Goal: Task Accomplishment & Management: Manage account settings

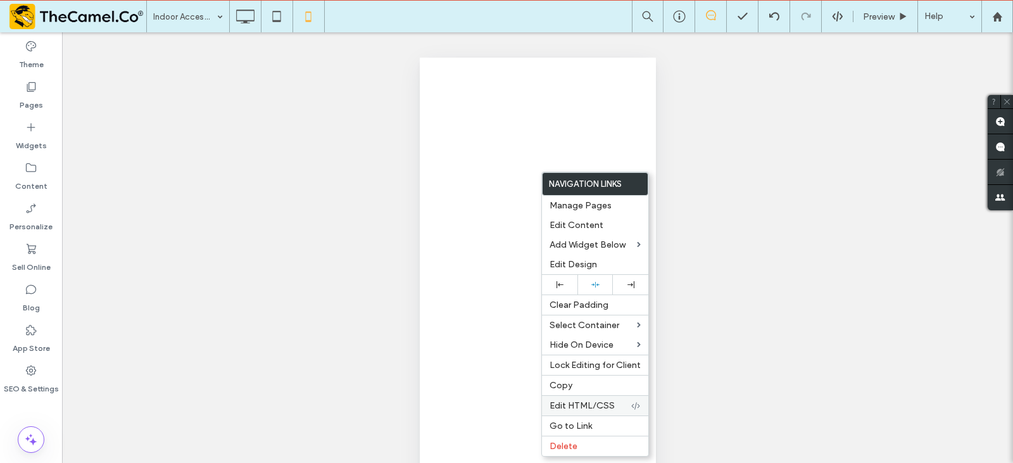
click at [608, 403] on span "Edit HTML/CSS" at bounding box center [581, 405] width 65 height 11
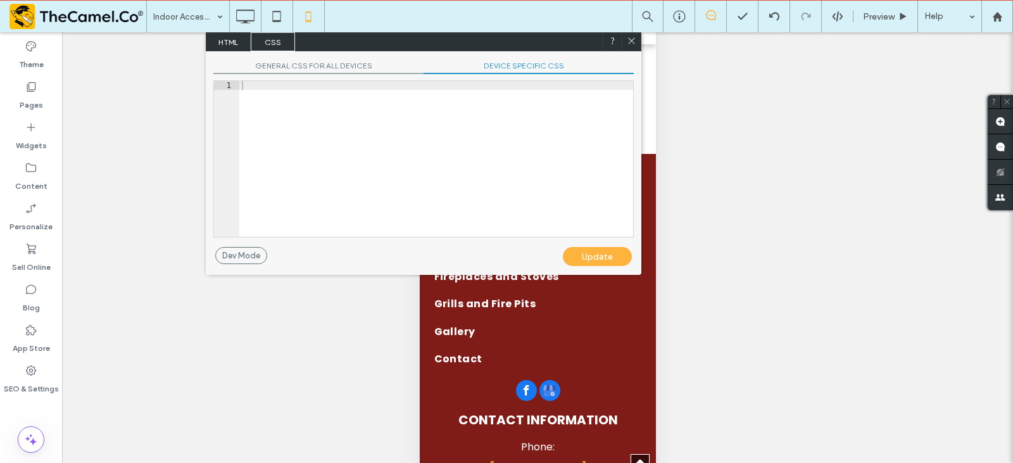
scroll to position [66, 0]
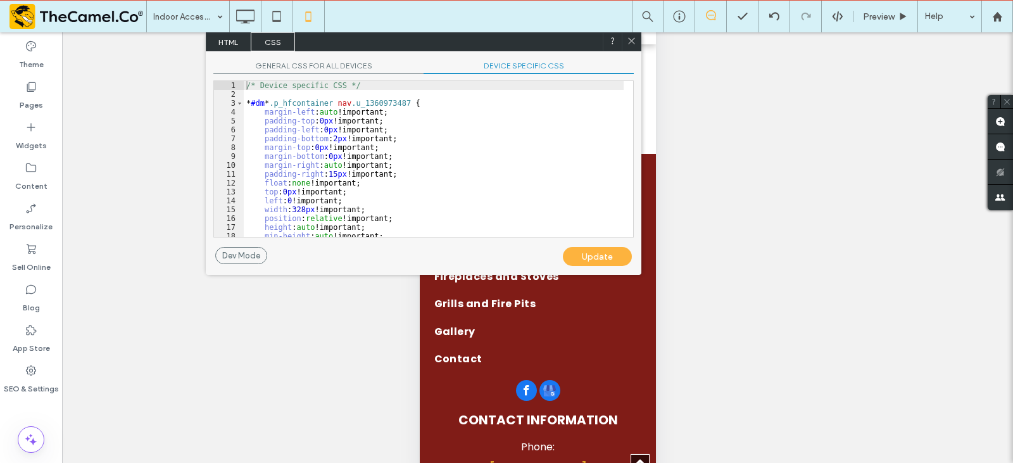
click at [489, 67] on span "DEVICE SPECIFIC CSS" at bounding box center [528, 67] width 210 height 13
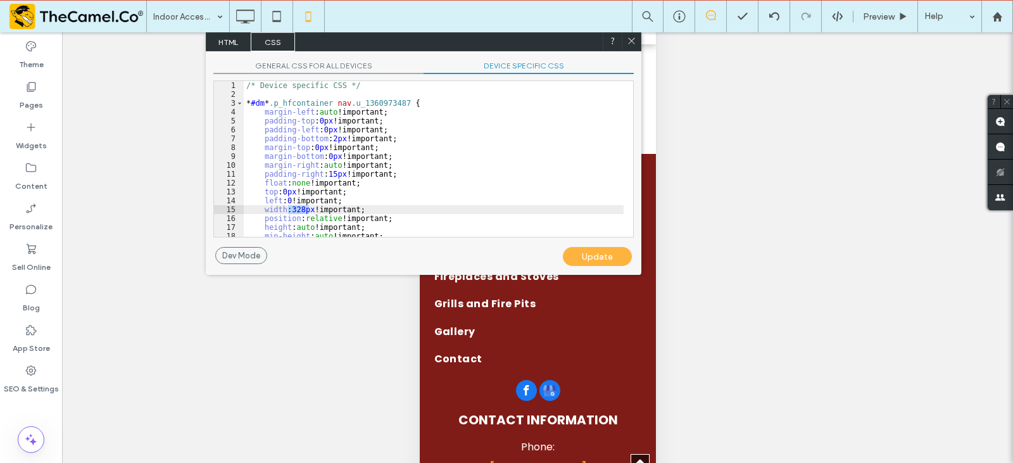
drag, startPoint x: 308, startPoint y: 207, endPoint x: 289, endPoint y: 211, distance: 19.5
click at [289, 211] on div "/* Device specific CSS */ * #dm * .p_hfcontainer nav .u_1360973487 { margin-lef…" at bounding box center [434, 167] width 380 height 173
type textarea "**"
click at [572, 256] on div "Update" at bounding box center [597, 256] width 69 height 19
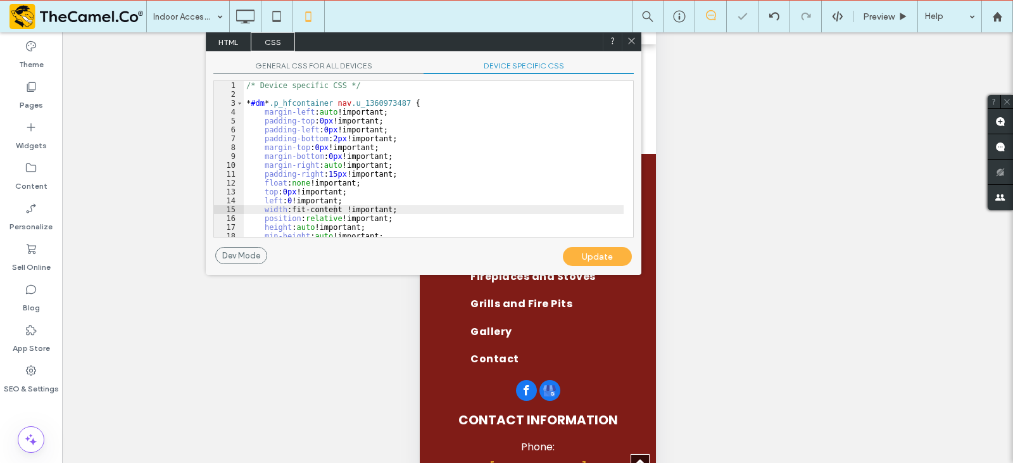
click at [629, 41] on icon at bounding box center [631, 40] width 9 height 9
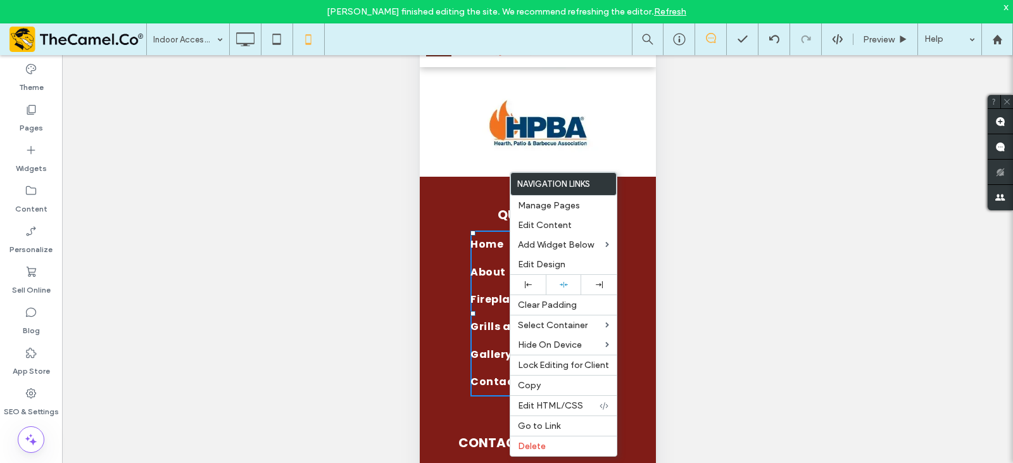
click at [347, 201] on div "Unhide? Yes Unhide? Yes Unhide? Yes Unhide? Yes Unhide? Yes Unhide? Yes Unhide?…" at bounding box center [537, 274] width 951 height 439
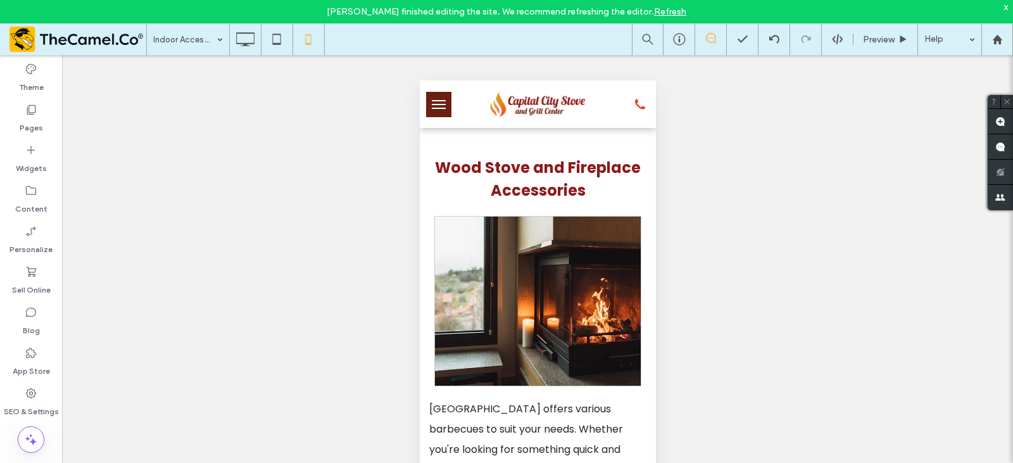
click at [235, 56] on div "Unhide? Yes Unhide? Yes Unhide? Yes Unhide? Yes Unhide? Yes Unhide? Yes Unhide?…" at bounding box center [537, 274] width 951 height 439
click at [241, 46] on icon at bounding box center [244, 39] width 25 height 25
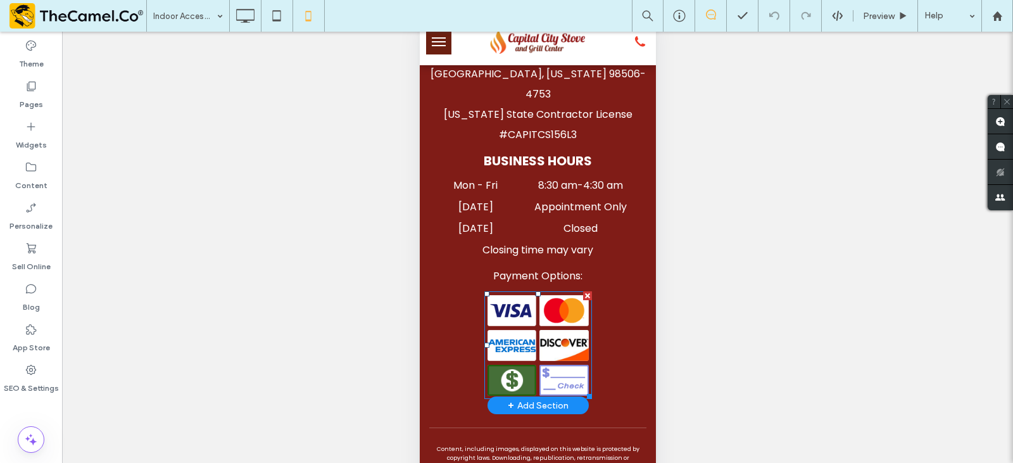
scroll to position [61, 0]
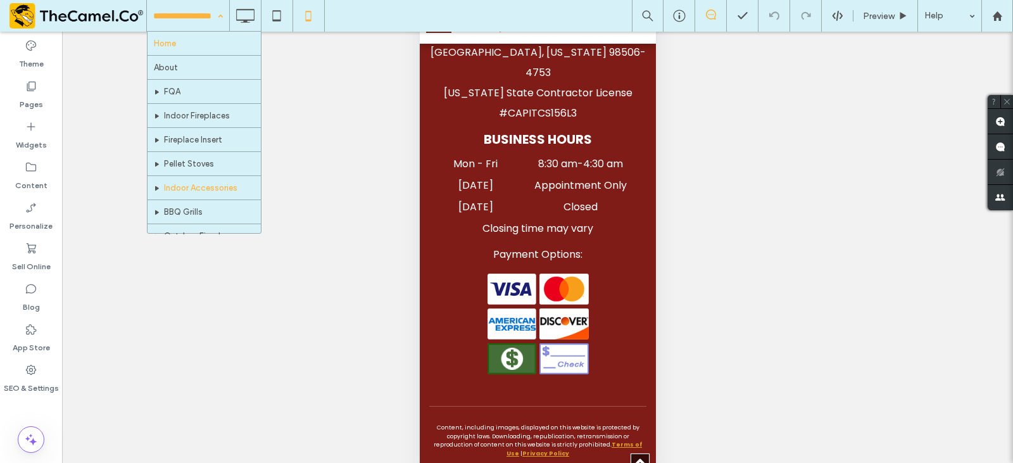
drag, startPoint x: 203, startPoint y: 21, endPoint x: 198, endPoint y: 40, distance: 19.5
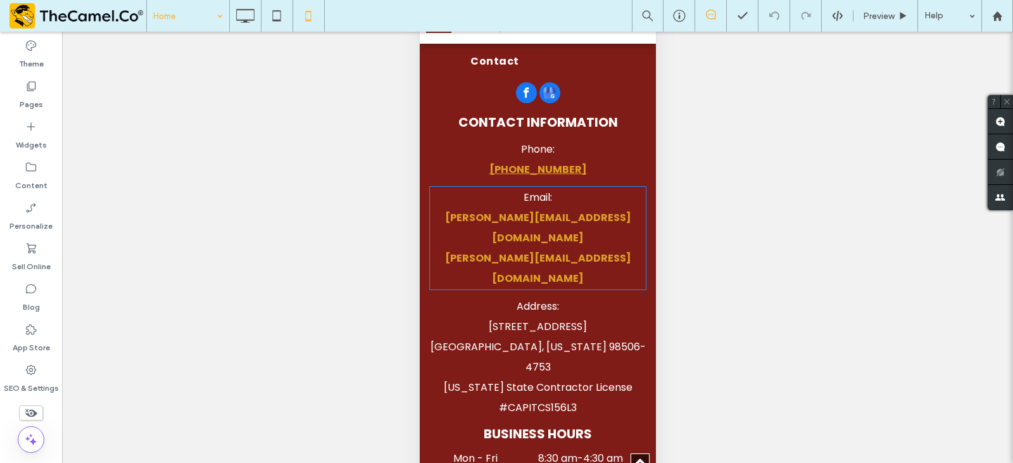
scroll to position [3418, 0]
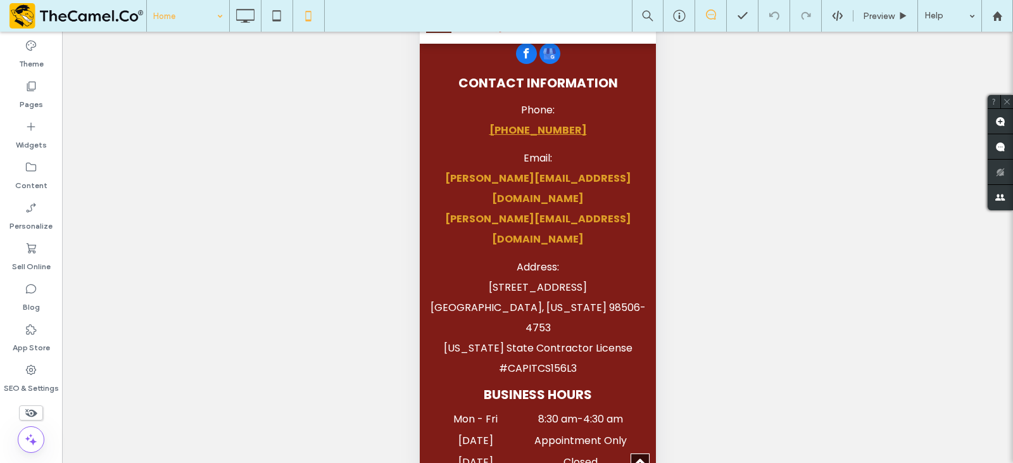
click at [192, 24] on input at bounding box center [184, 16] width 63 height 32
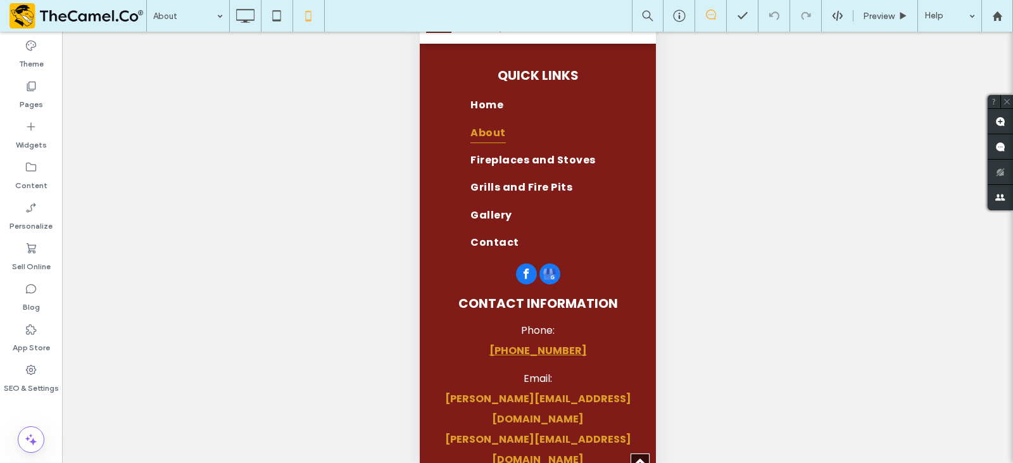
scroll to position [2658, 0]
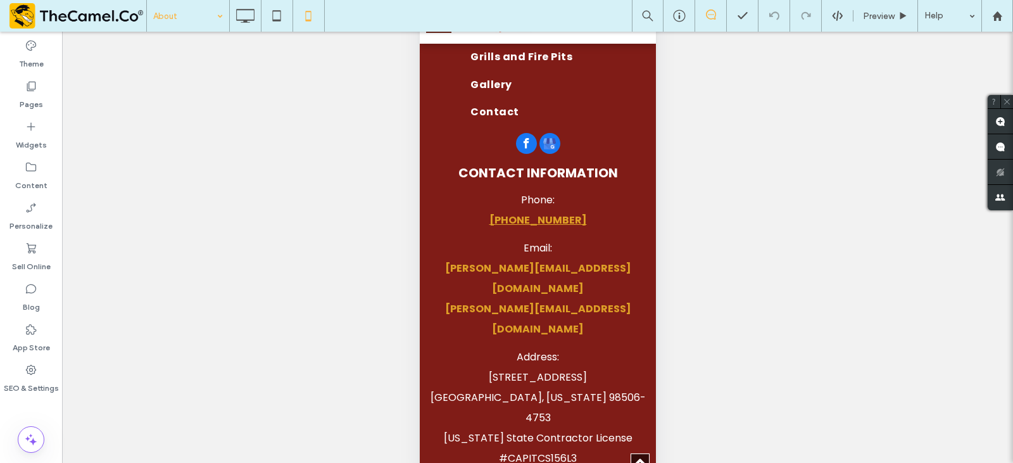
click at [203, 22] on input at bounding box center [184, 16] width 63 height 32
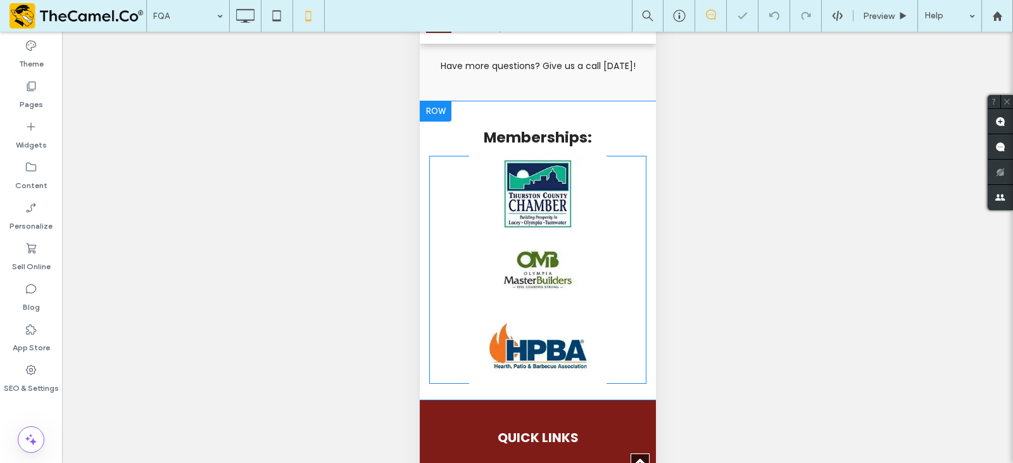
scroll to position [1392, 0]
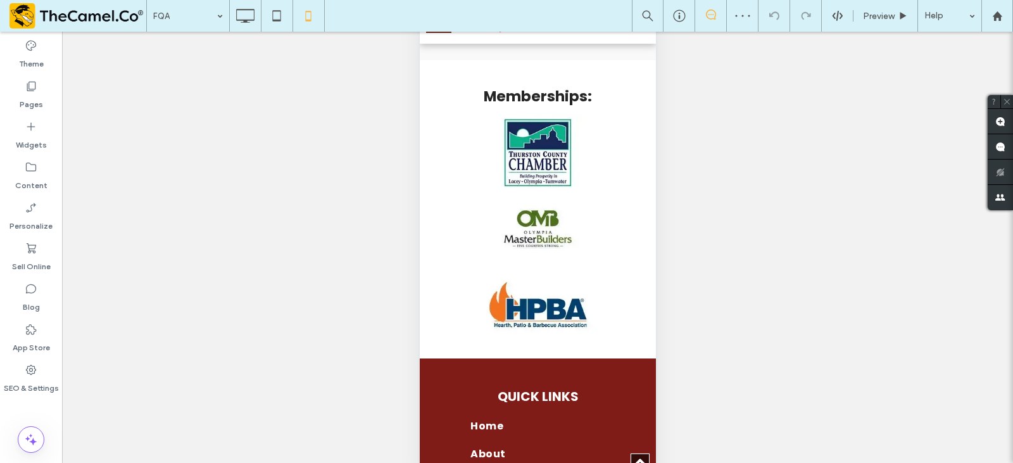
click at [186, 32] on div "Unhide? Yes Unhide? Yes Unhide? Yes" at bounding box center [537, 263] width 951 height 463
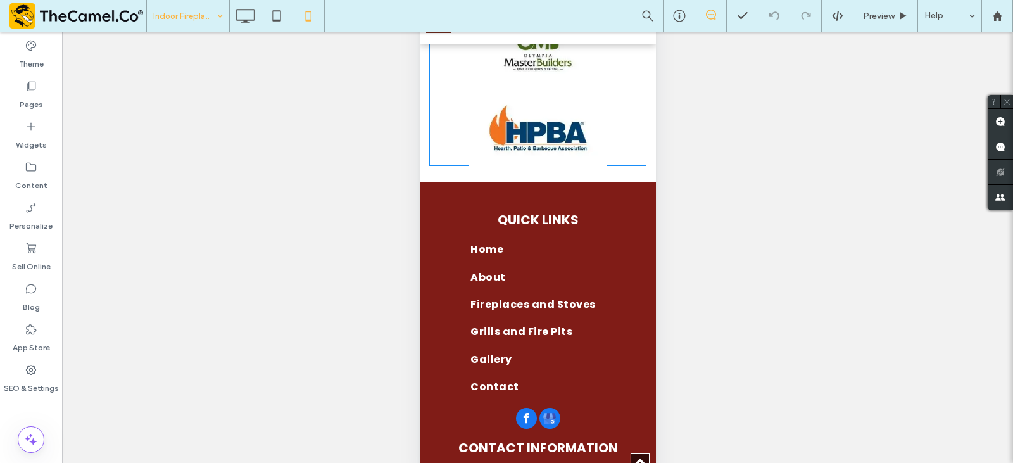
scroll to position [3608, 0]
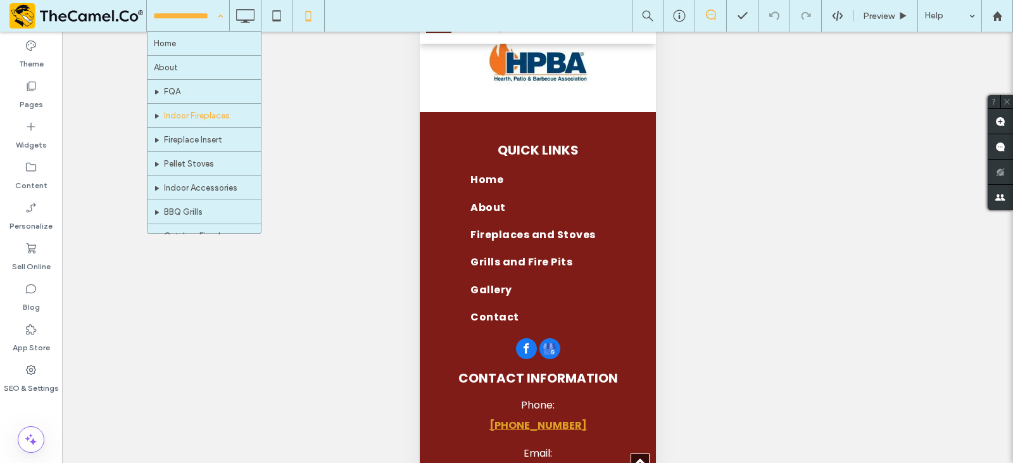
click at [183, 17] on input at bounding box center [184, 16] width 63 height 32
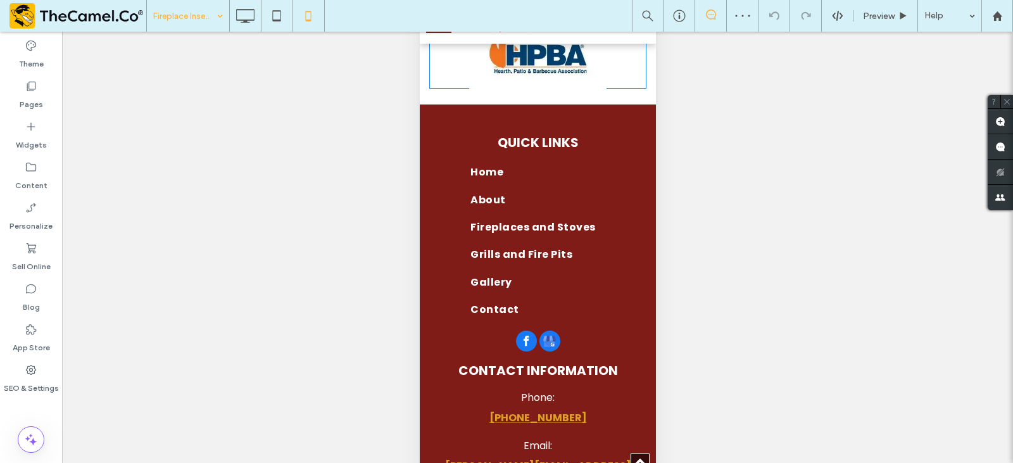
scroll to position [2342, 0]
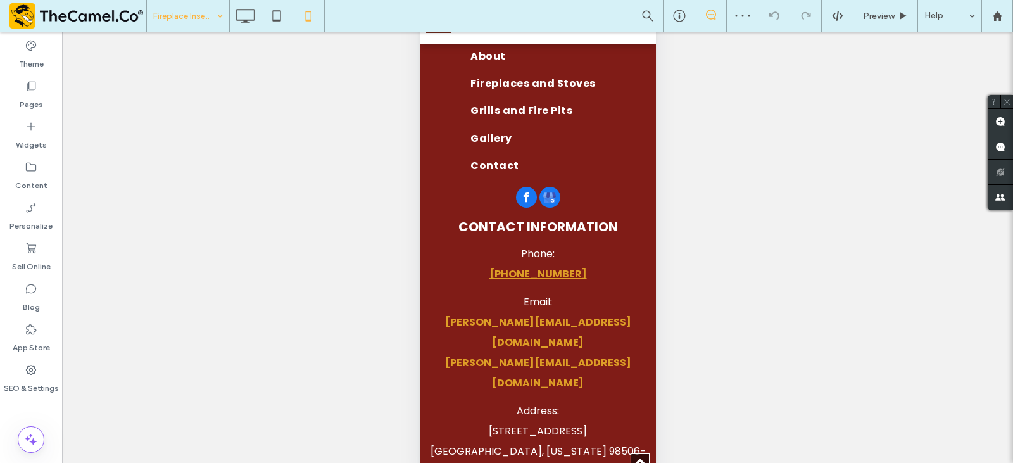
click at [199, 28] on input at bounding box center [184, 16] width 63 height 32
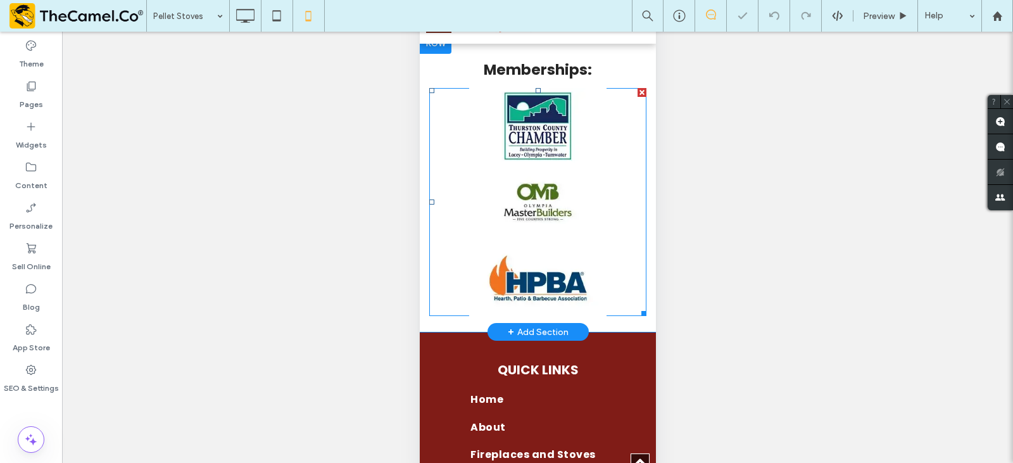
scroll to position [1772, 0]
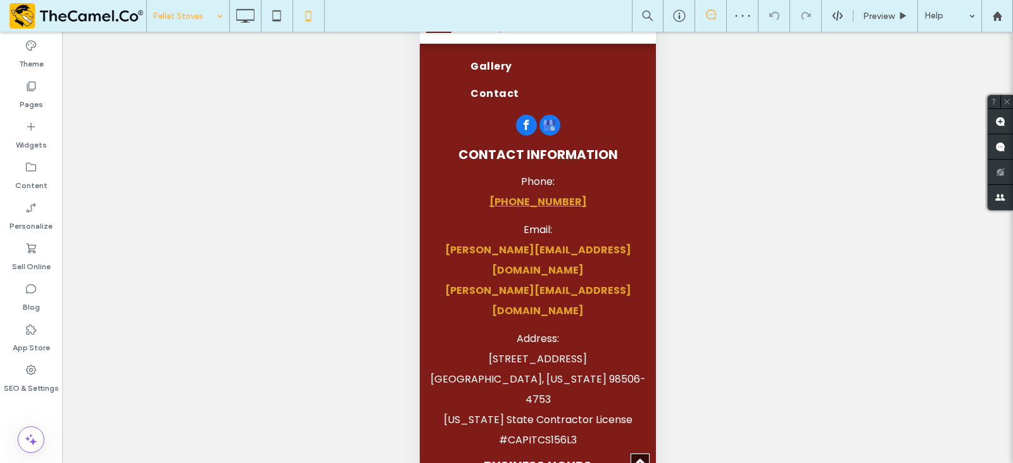
click at [210, 25] on input at bounding box center [184, 16] width 63 height 32
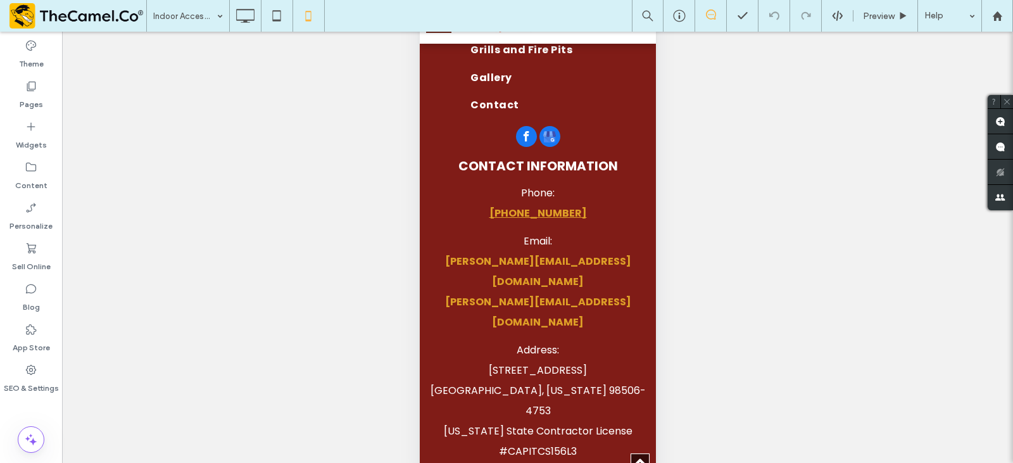
scroll to position [1984, 0]
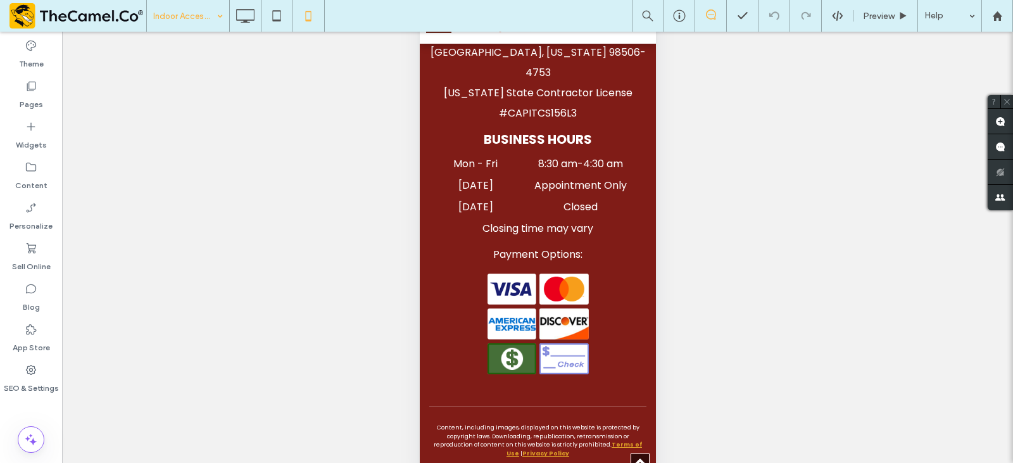
click at [195, 28] on input at bounding box center [184, 16] width 63 height 32
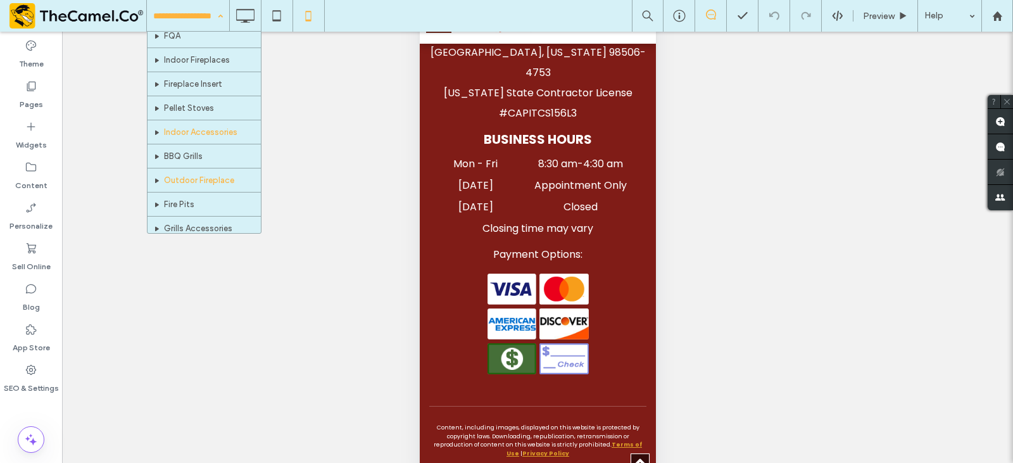
scroll to position [63, 0]
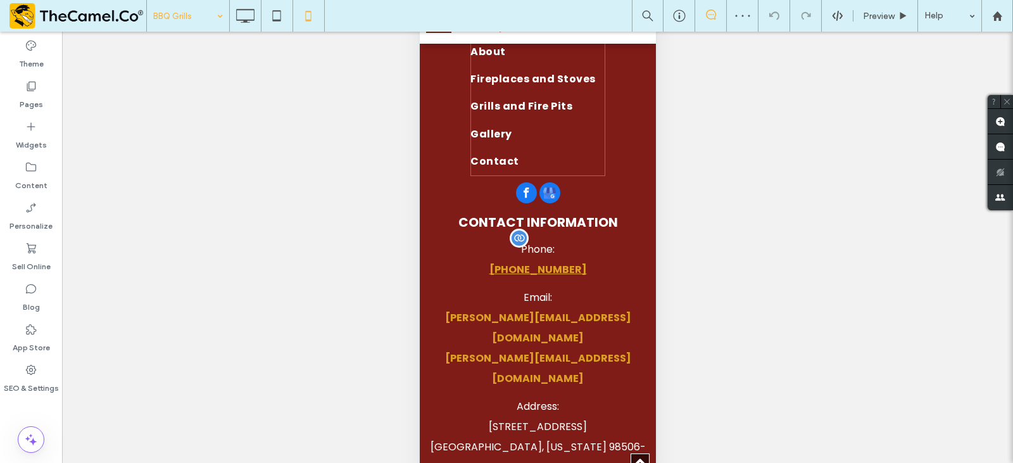
scroll to position [2089, 0]
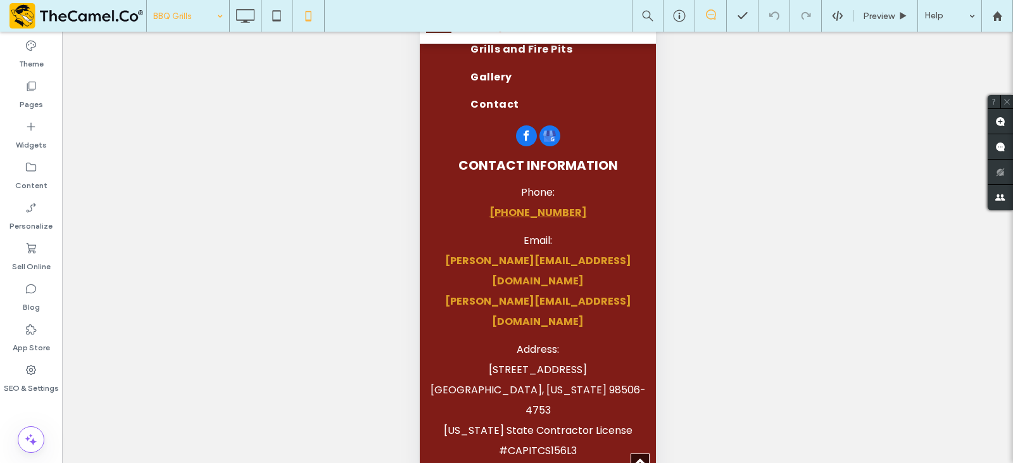
click at [220, 27] on div "BBQ Grills" at bounding box center [188, 16] width 82 height 32
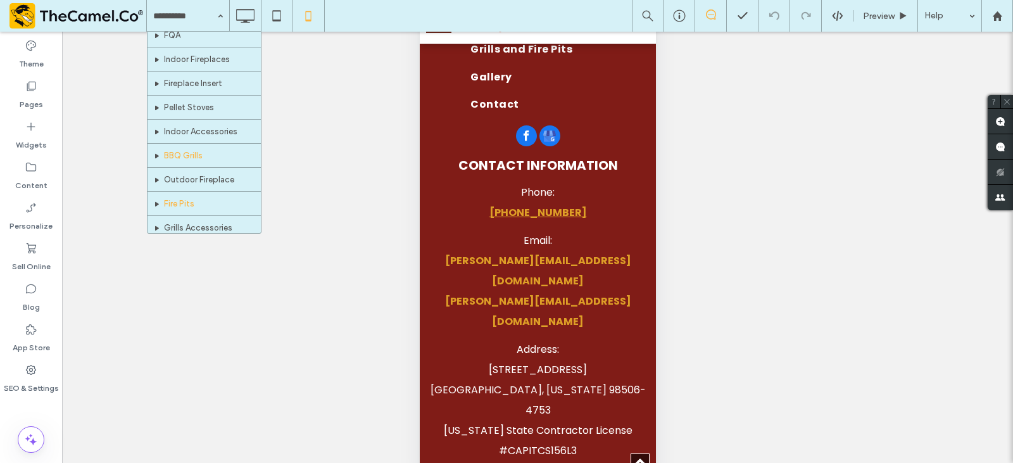
scroll to position [63, 0]
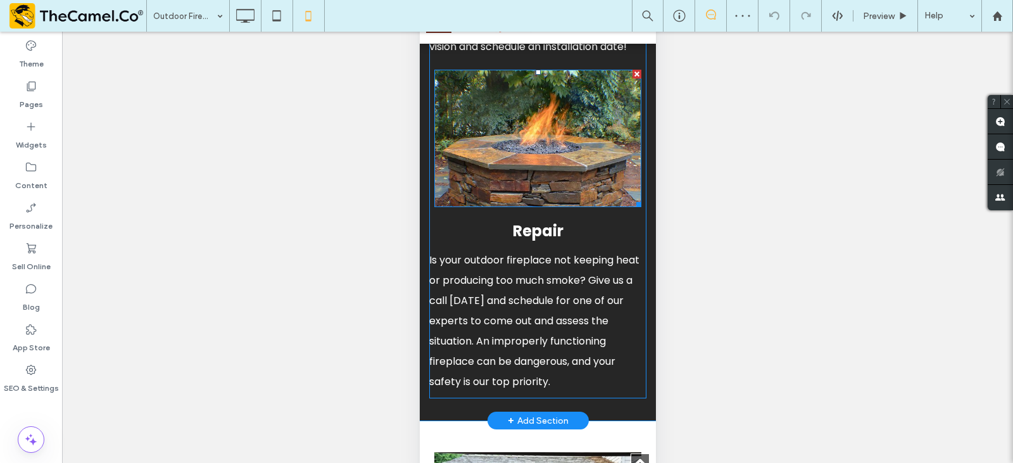
scroll to position [823, 0]
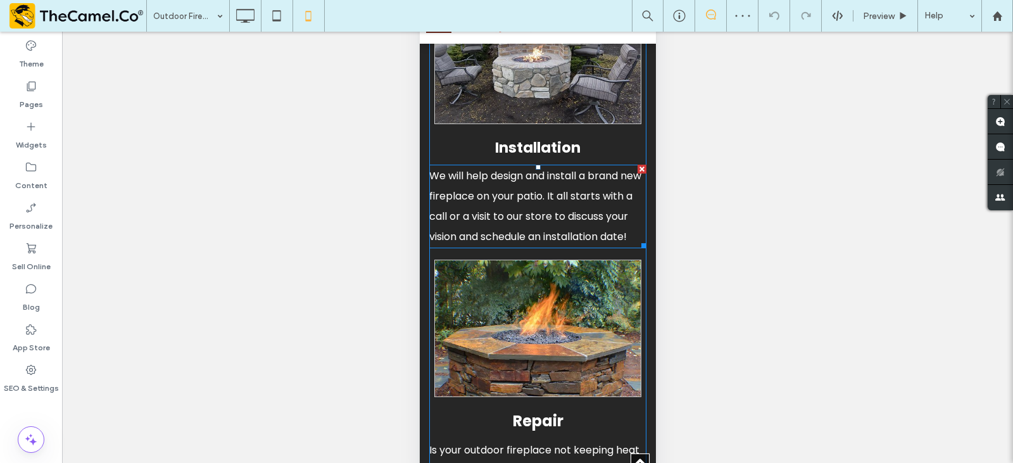
click at [499, 197] on span "We will help design and install a brand new fireplace on your patio. It all sta…" at bounding box center [535, 205] width 212 height 75
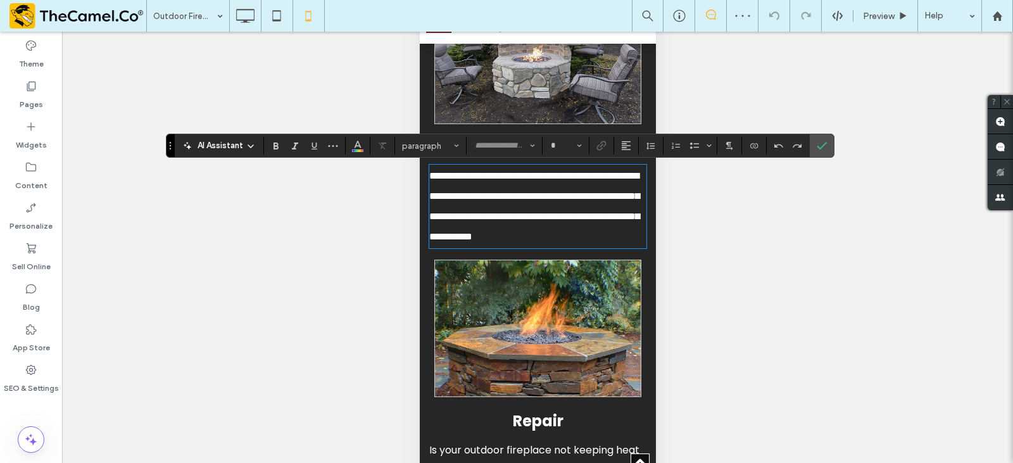
type input "*******"
type input "**"
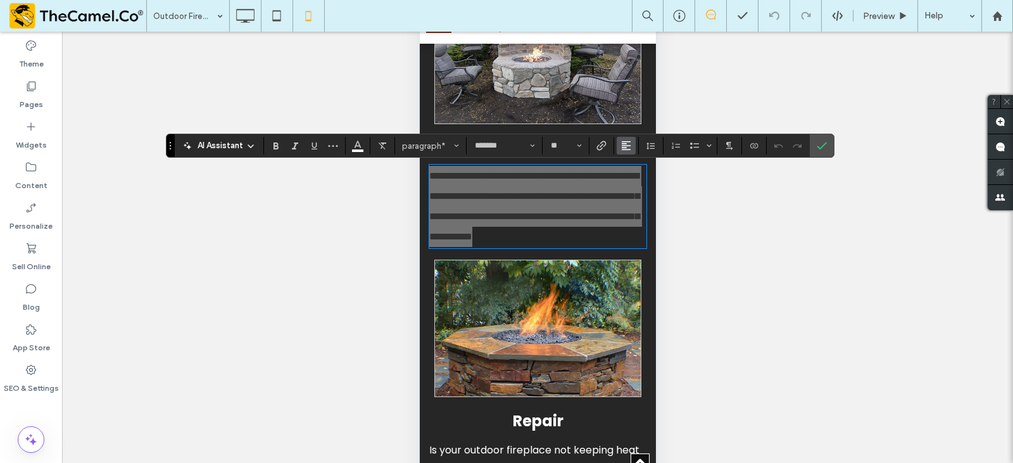
click at [627, 149] on icon "Alignment" at bounding box center [626, 146] width 10 height 10
click at [623, 184] on icon "ui.textEditor.alignment.center" at bounding box center [624, 184] width 6 height 4
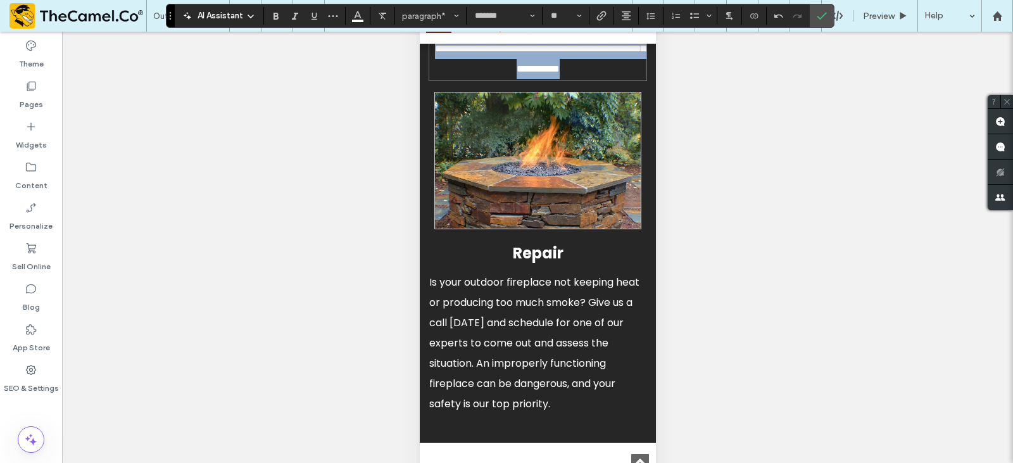
scroll to position [1013, 0]
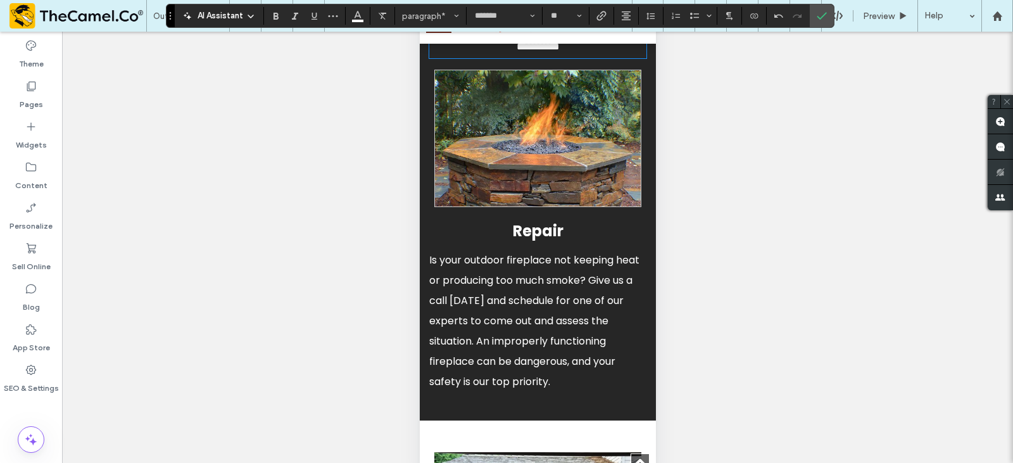
click at [540, 315] on p "Is your outdoor fireplace not keeping heat or producing too much smoke? Give us…" at bounding box center [537, 321] width 217 height 142
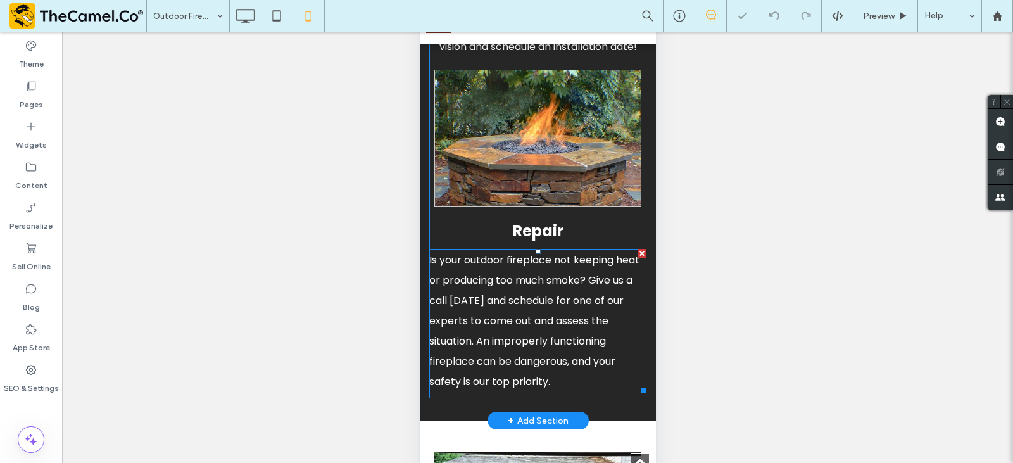
click at [542, 313] on p "Is your outdoor fireplace not keeping heat or producing too much smoke? Give us…" at bounding box center [537, 321] width 217 height 142
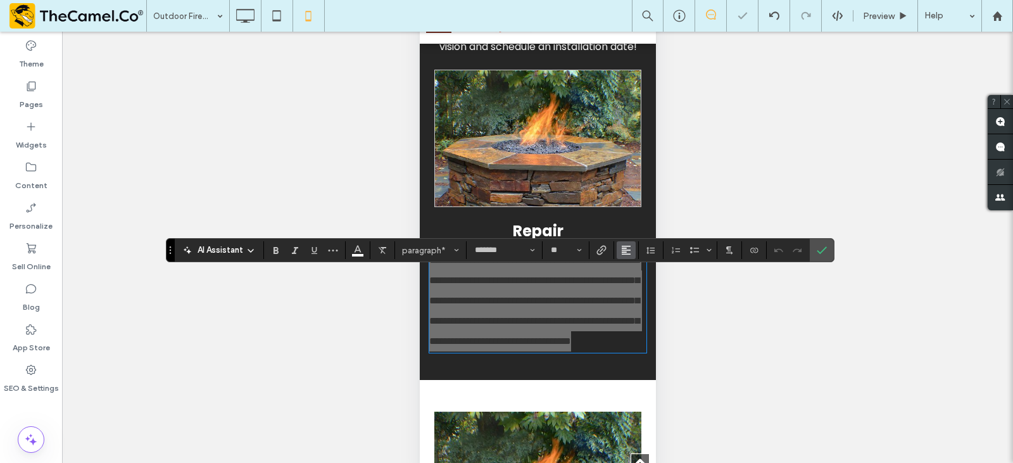
click at [624, 254] on use "Alignment" at bounding box center [626, 250] width 9 height 9
drag, startPoint x: 630, startPoint y: 284, endPoint x: 225, endPoint y: 285, distance: 405.7
click at [630, 284] on icon "ui.textEditor.alignment.center" at bounding box center [635, 289] width 10 height 10
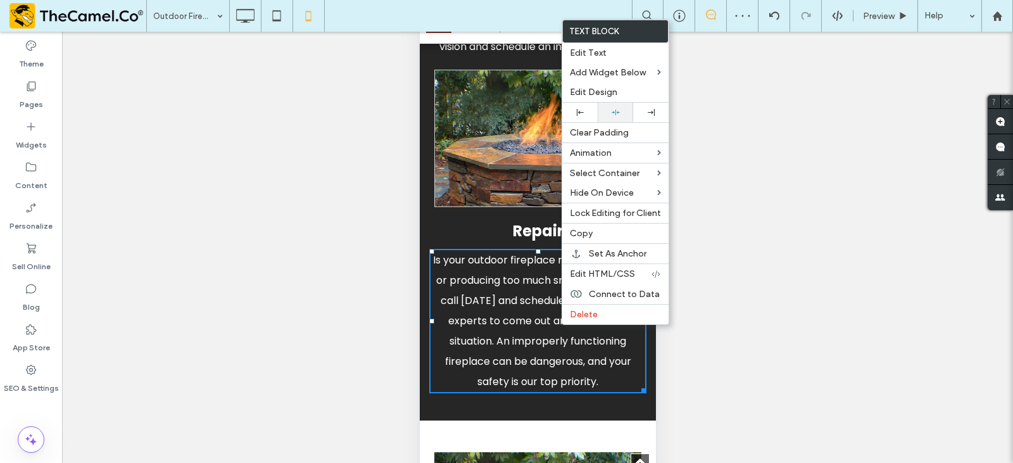
click at [611, 112] on icon at bounding box center [615, 112] width 8 height 8
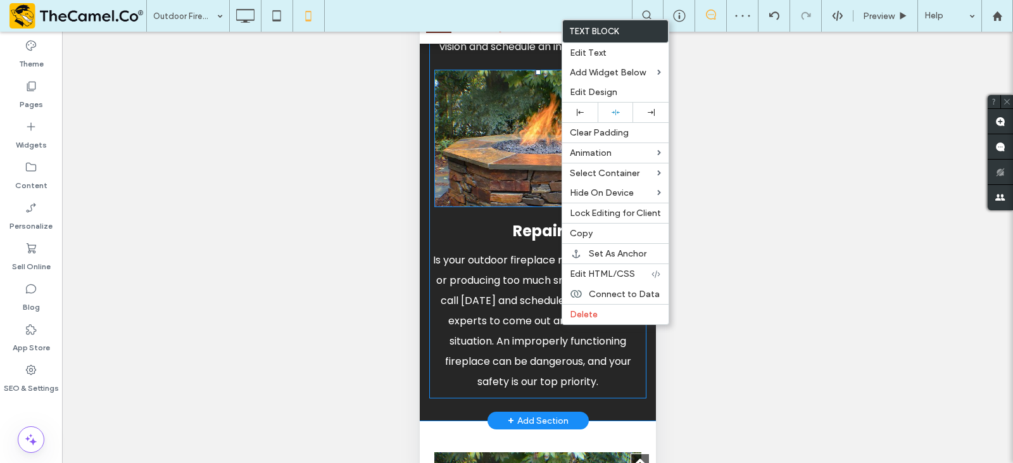
scroll to position [760, 0]
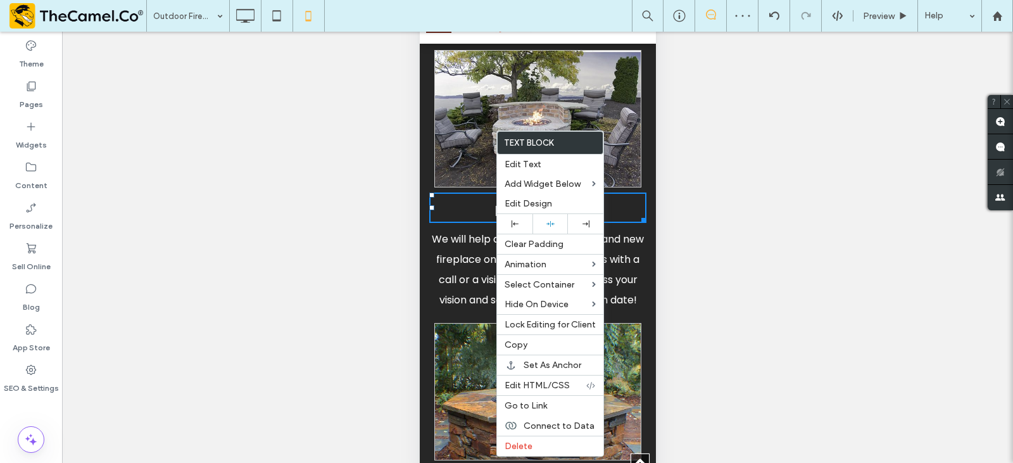
click at [464, 258] on span "We will help design and install a brand new fireplace on your patio. It all sta…" at bounding box center [537, 269] width 212 height 75
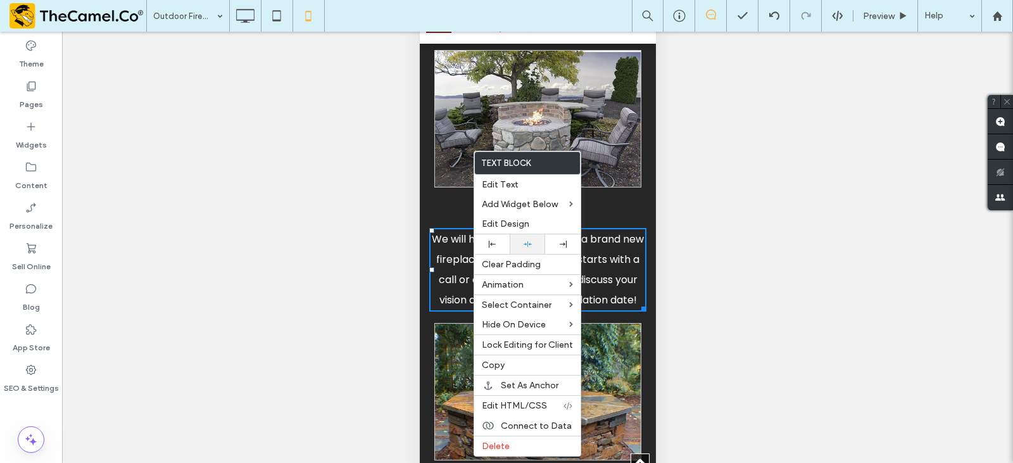
click at [531, 242] on icon at bounding box center [527, 244] width 8 height 8
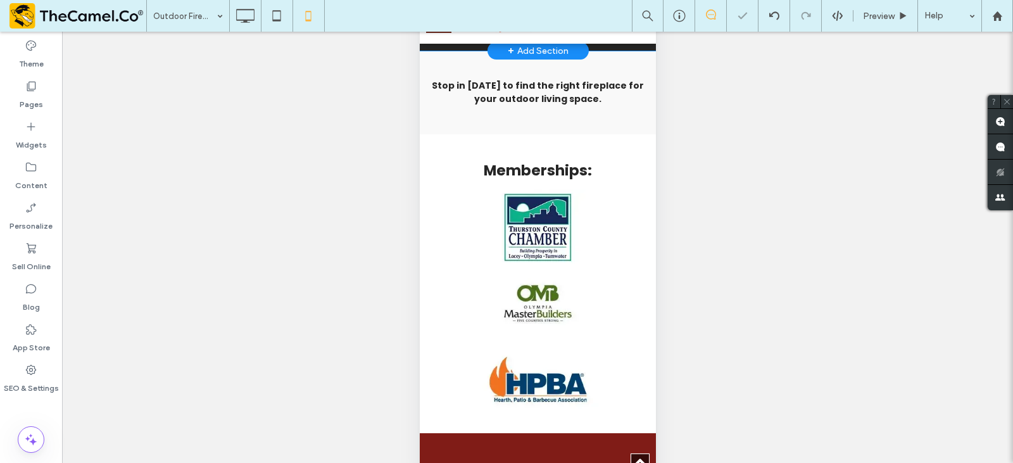
scroll to position [1836, 0]
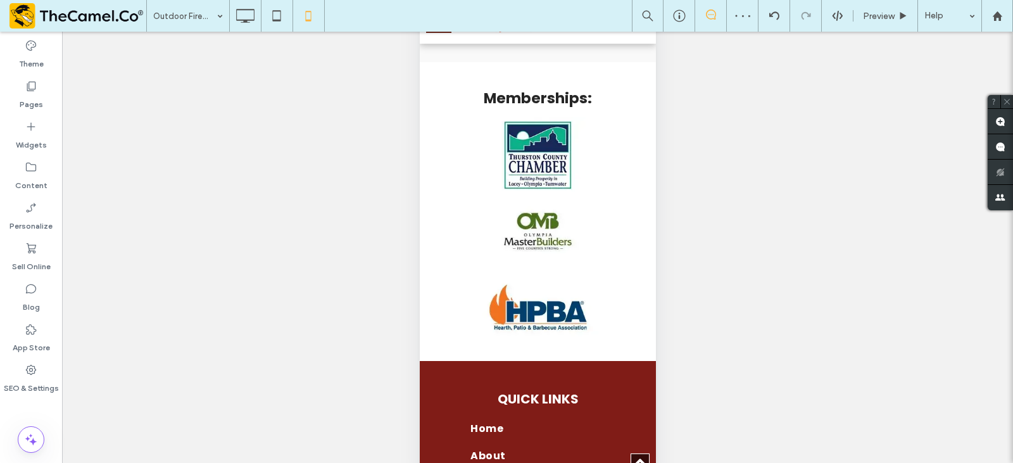
click at [206, 33] on div "Unhide? Yes Unhide? Yes Unhide? Yes" at bounding box center [537, 263] width 951 height 463
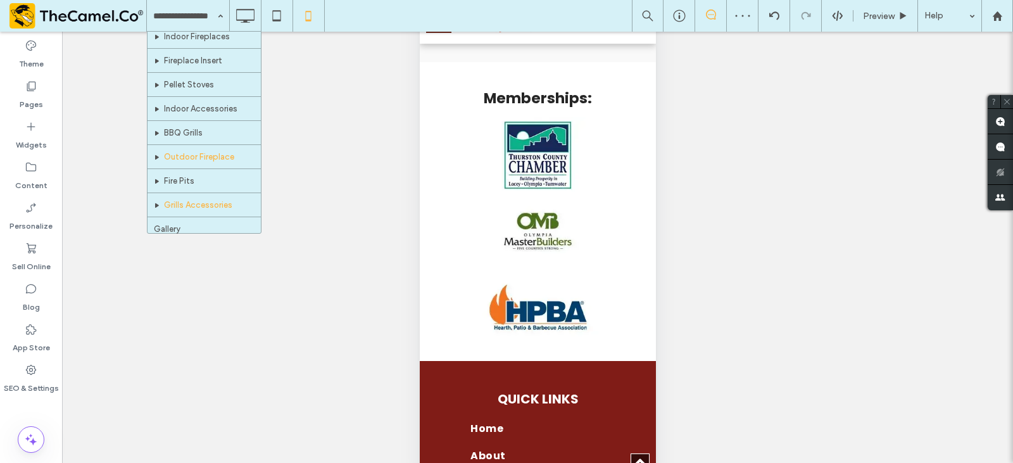
scroll to position [109, 0]
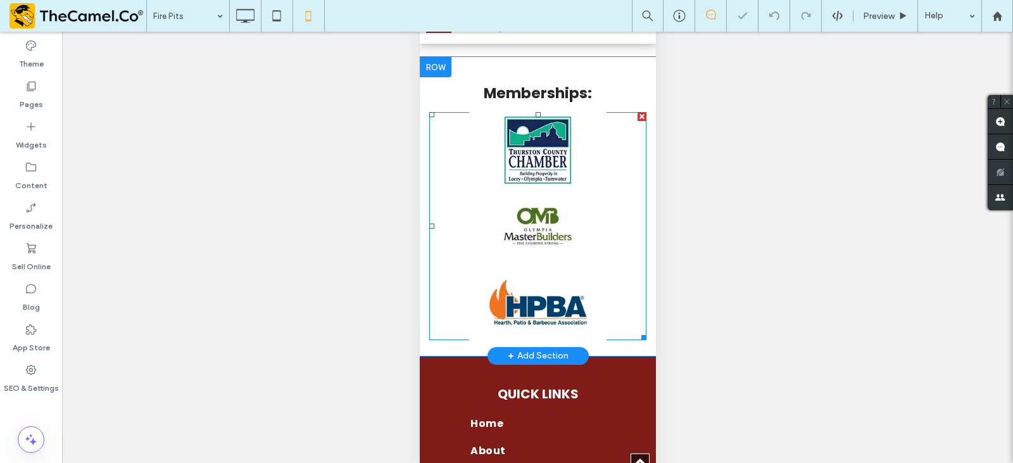
scroll to position [1266, 0]
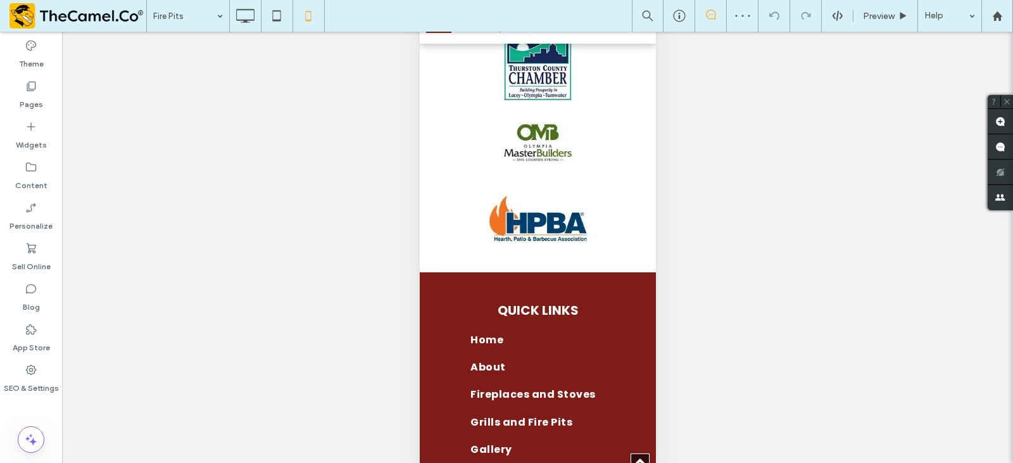
click at [185, 22] on input at bounding box center [184, 16] width 63 height 32
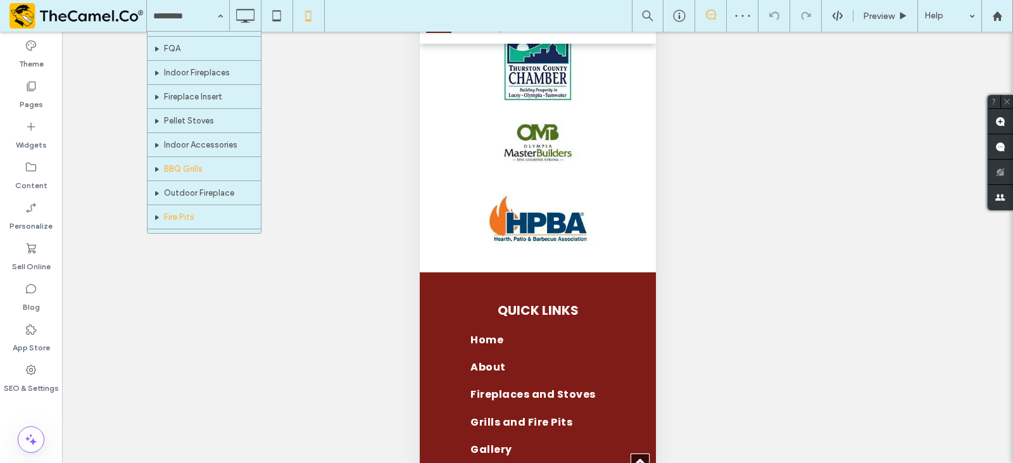
scroll to position [109, 0]
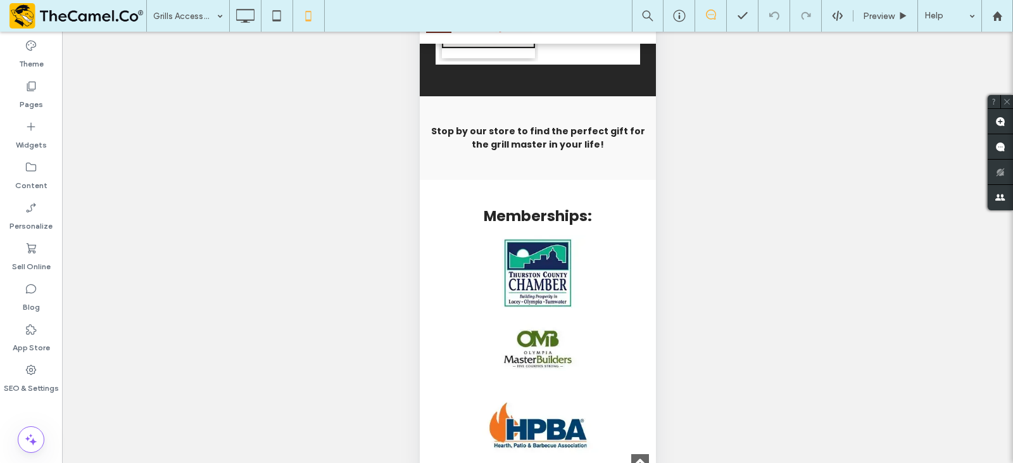
scroll to position [1392, 0]
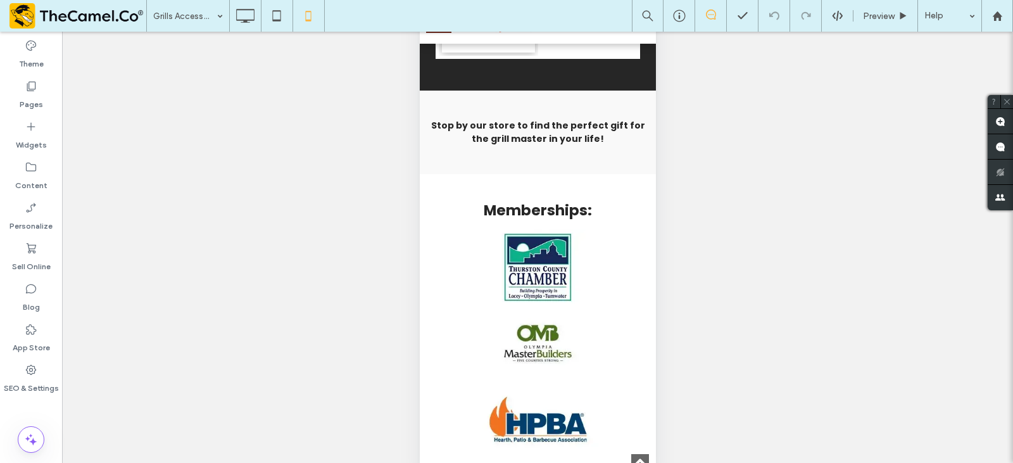
click at [206, 8] on input at bounding box center [184, 16] width 63 height 32
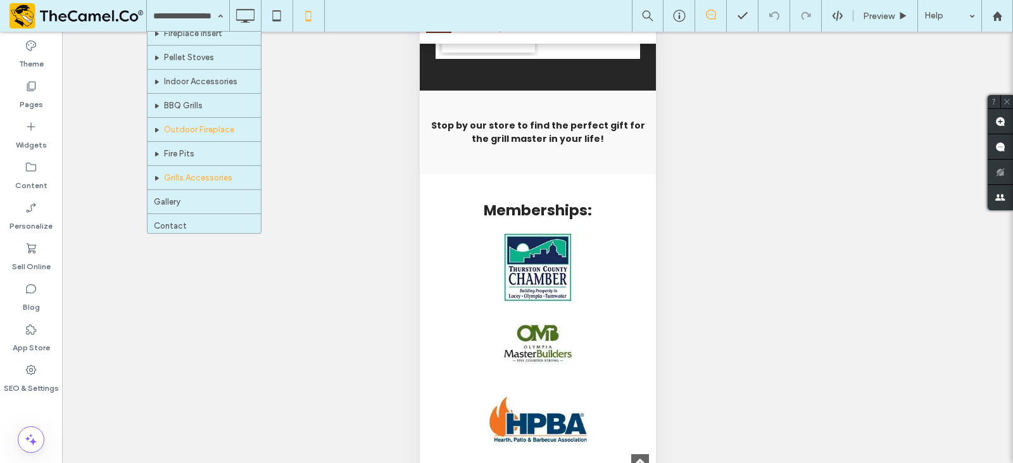
scroll to position [109, 0]
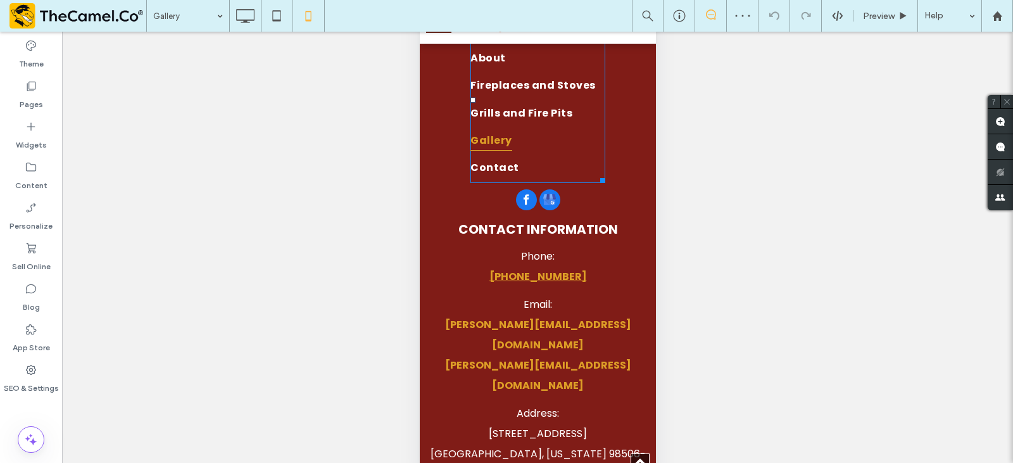
scroll to position [1392, 0]
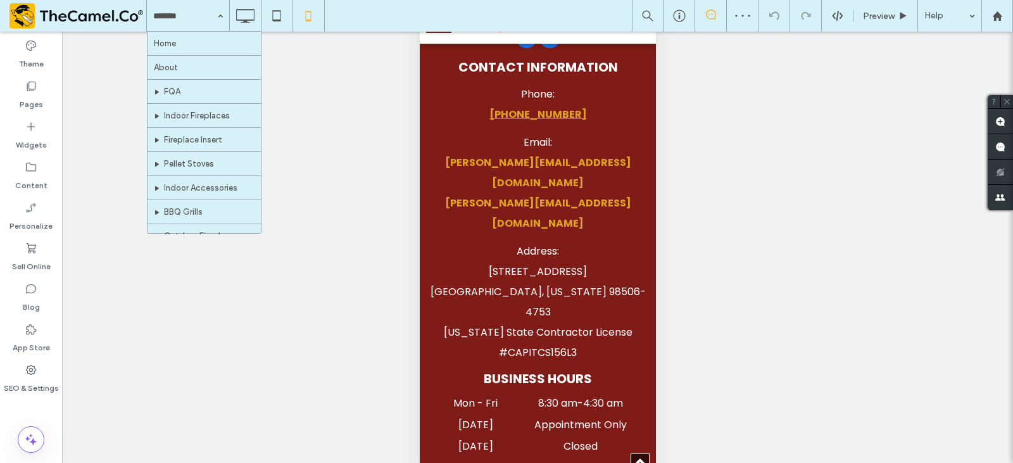
click at [186, 17] on input at bounding box center [184, 16] width 63 height 32
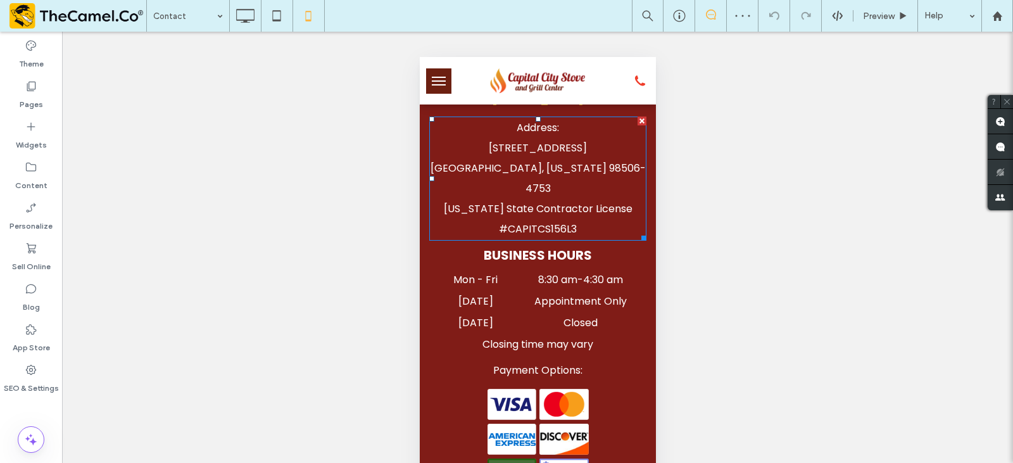
scroll to position [1574, 0]
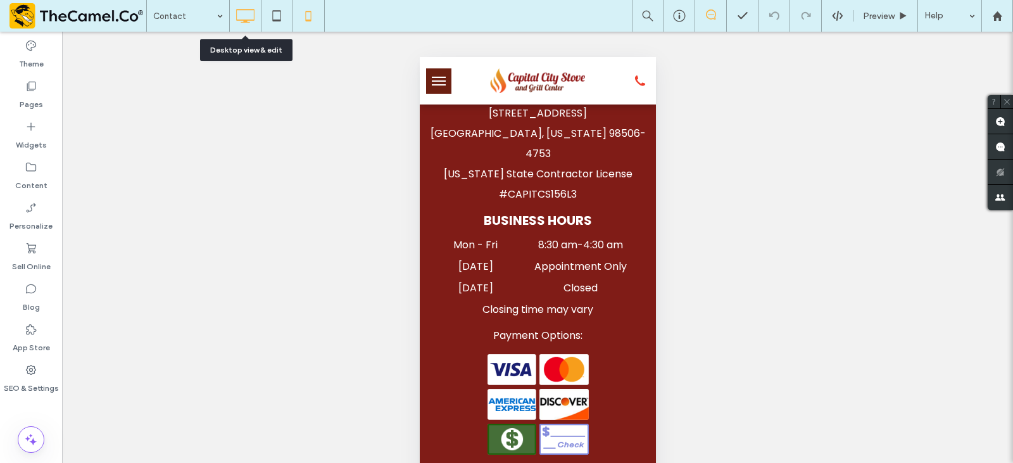
click at [257, 11] on icon at bounding box center [244, 15] width 25 height 25
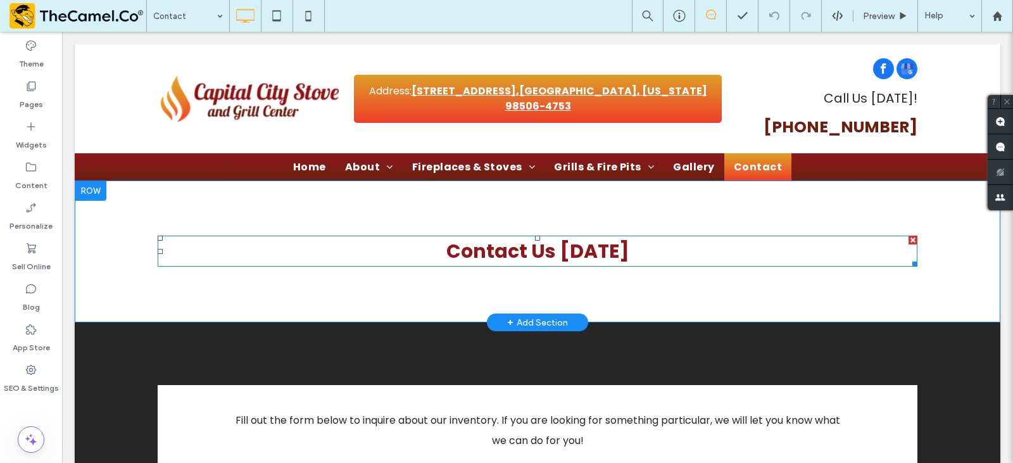
scroll to position [0, 0]
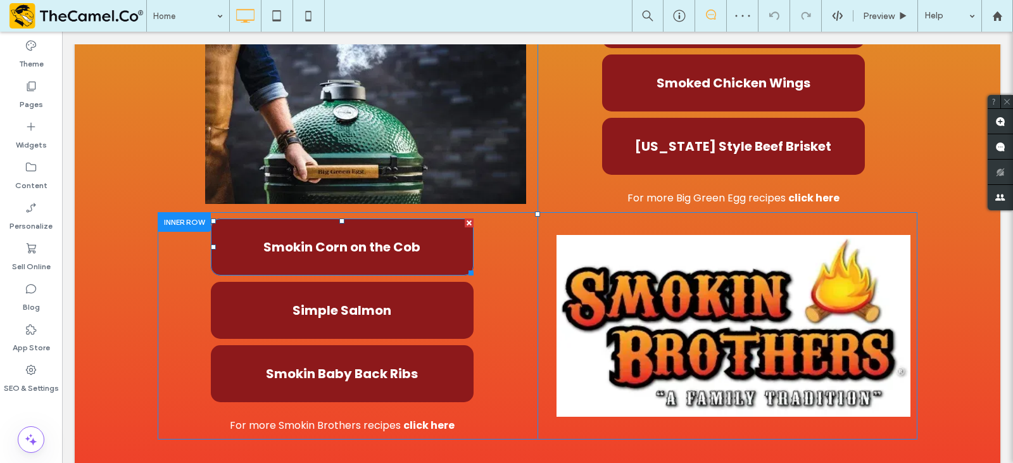
scroll to position [823, 0]
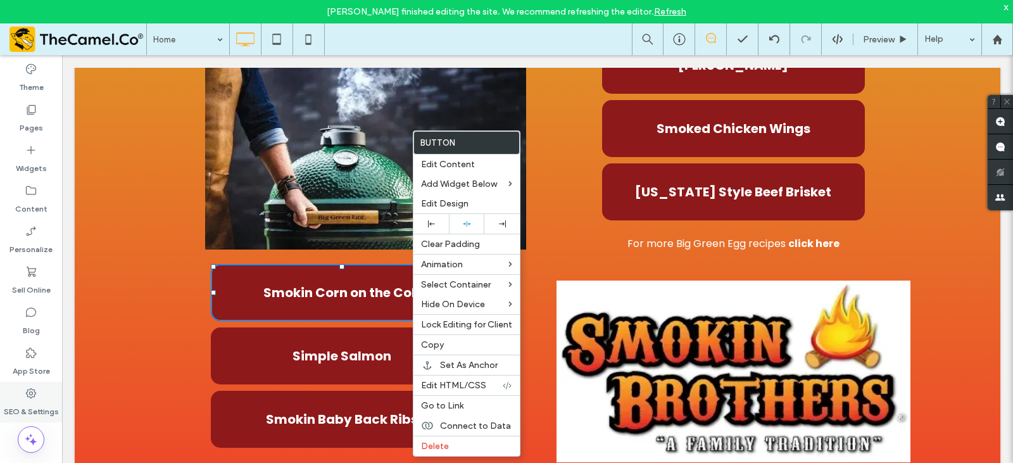
click at [27, 391] on icon at bounding box center [31, 393] width 13 height 13
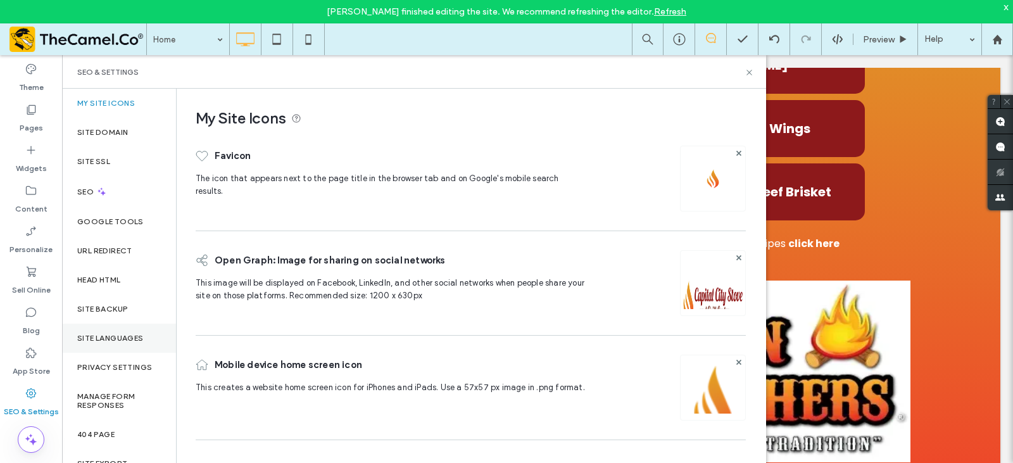
click at [84, 324] on div "Site Languages" at bounding box center [119, 337] width 114 height 29
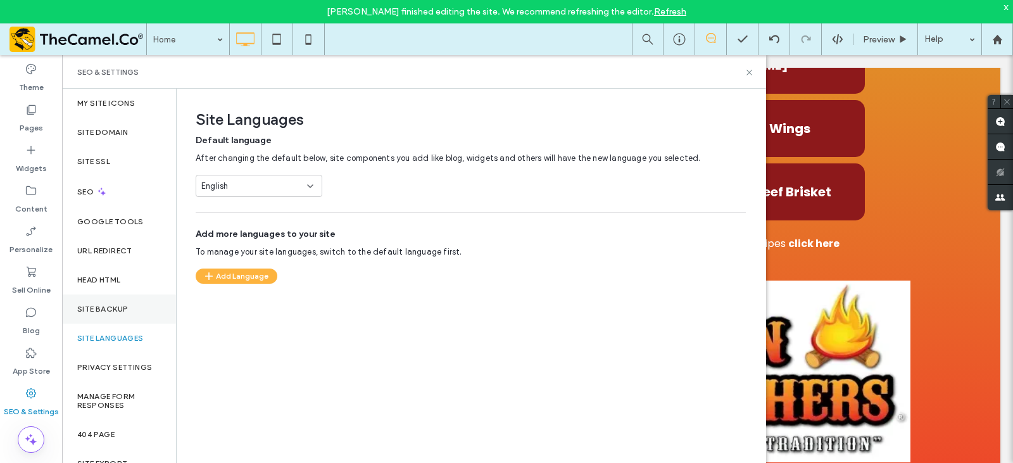
click at [87, 315] on div "Site Backup" at bounding box center [119, 308] width 114 height 29
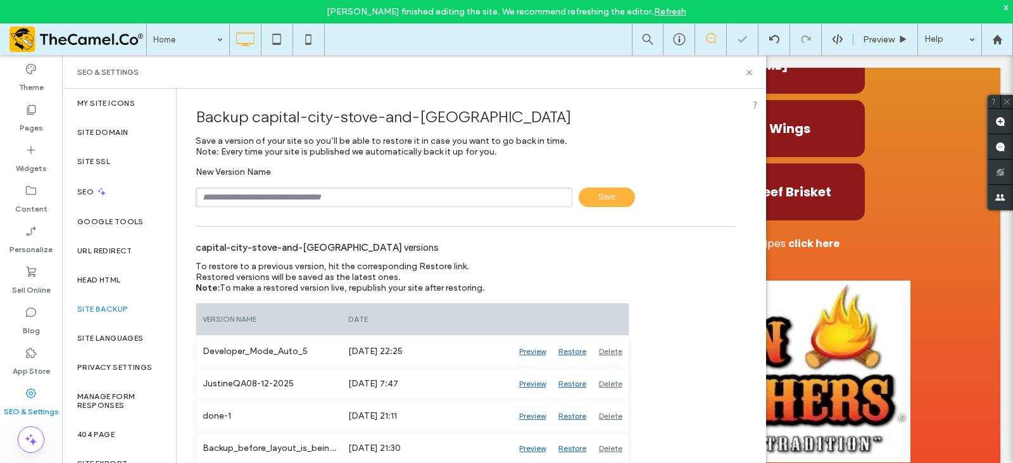
click at [257, 190] on input "text" at bounding box center [384, 197] width 377 height 20
click at [255, 196] on input "**********" at bounding box center [384, 197] width 377 height 20
click at [214, 198] on input "**********" at bounding box center [384, 197] width 377 height 20
type input "**********"
click at [585, 189] on span "Save" at bounding box center [607, 197] width 56 height 20
